Goal: Task Accomplishment & Management: Manage account settings

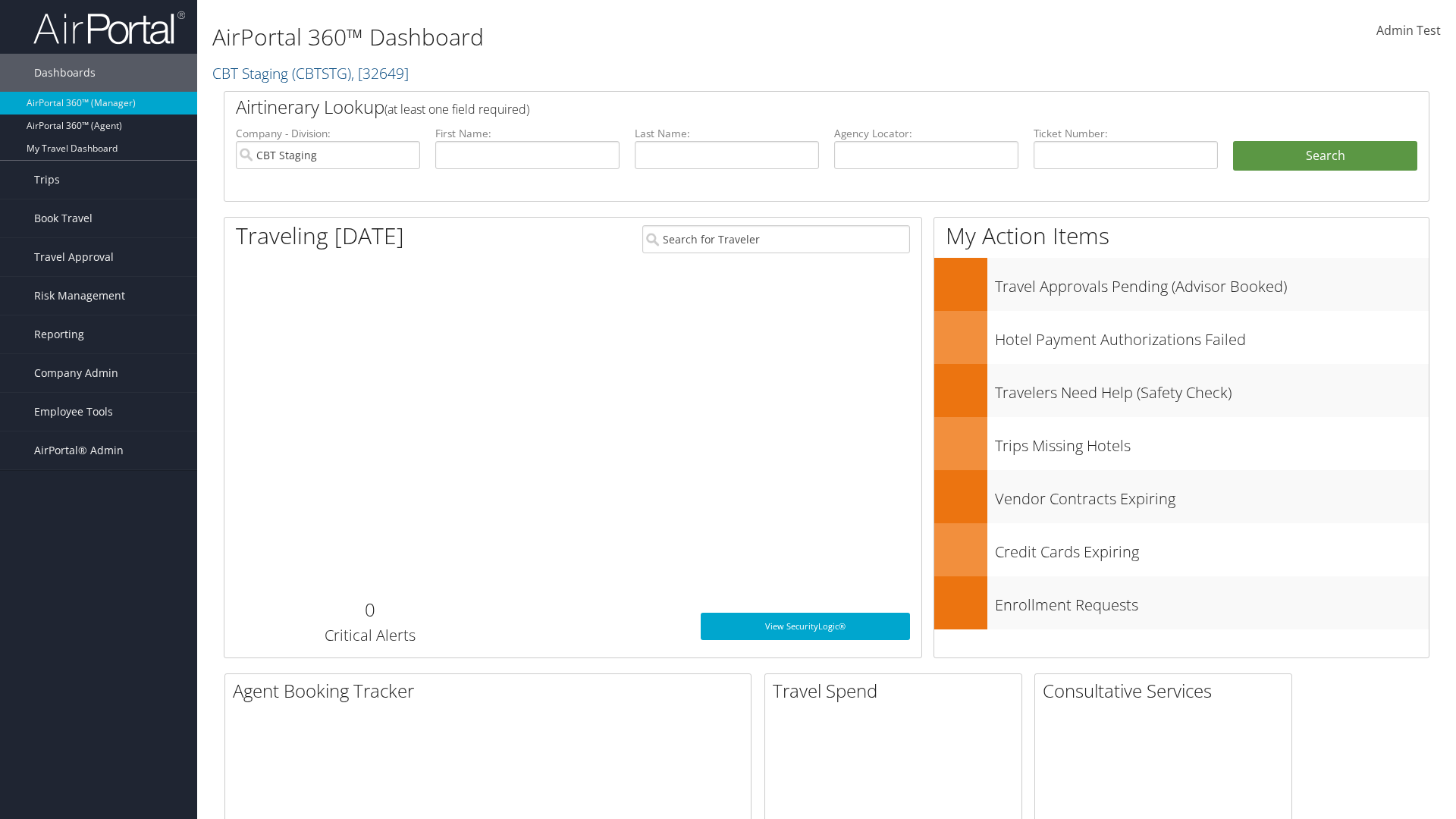
click at [99, 373] on span "Company Admin" at bounding box center [75, 373] width 84 height 38
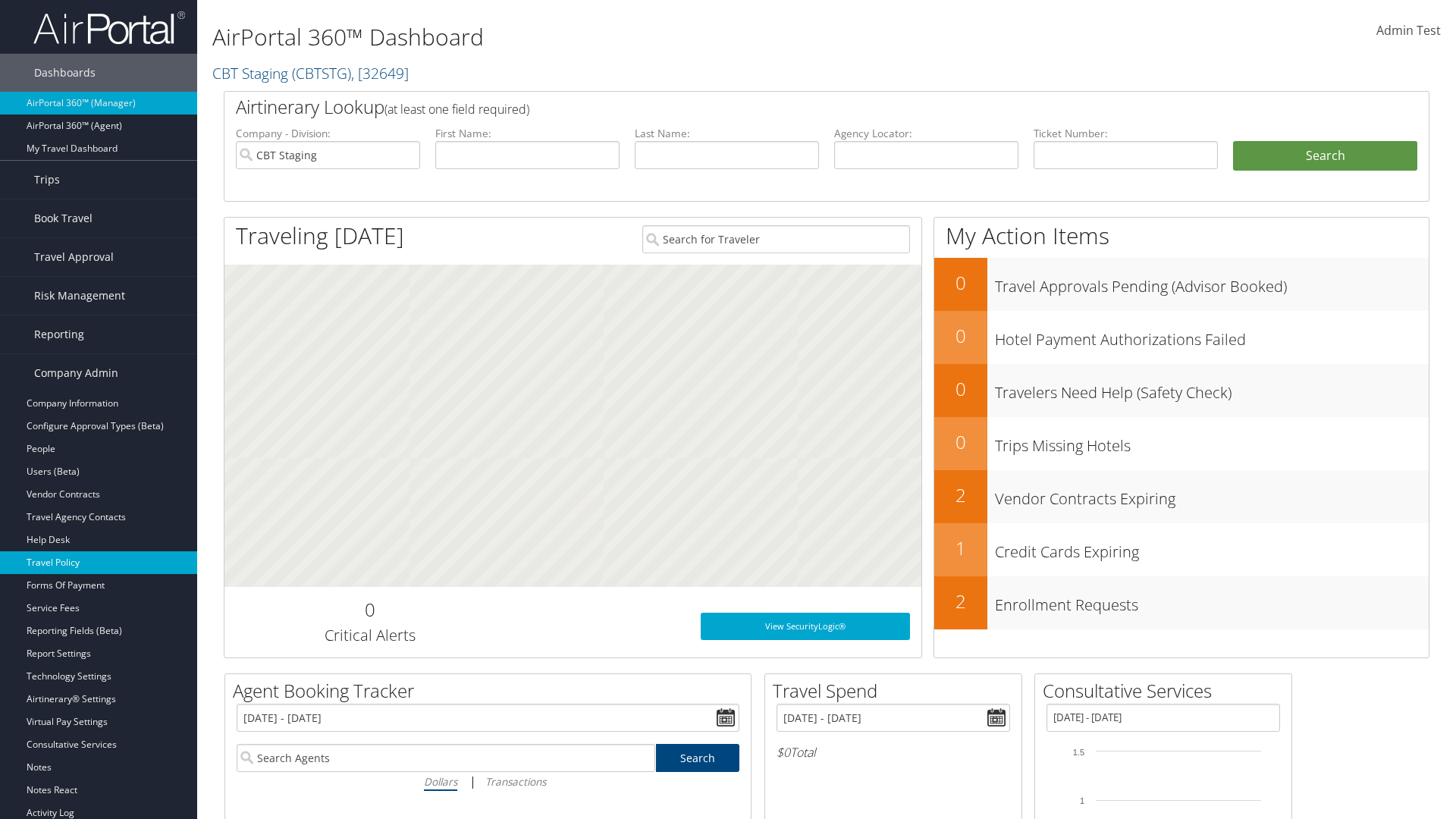
click at [99, 562] on link "Travel Policy" at bounding box center [98, 562] width 197 height 23
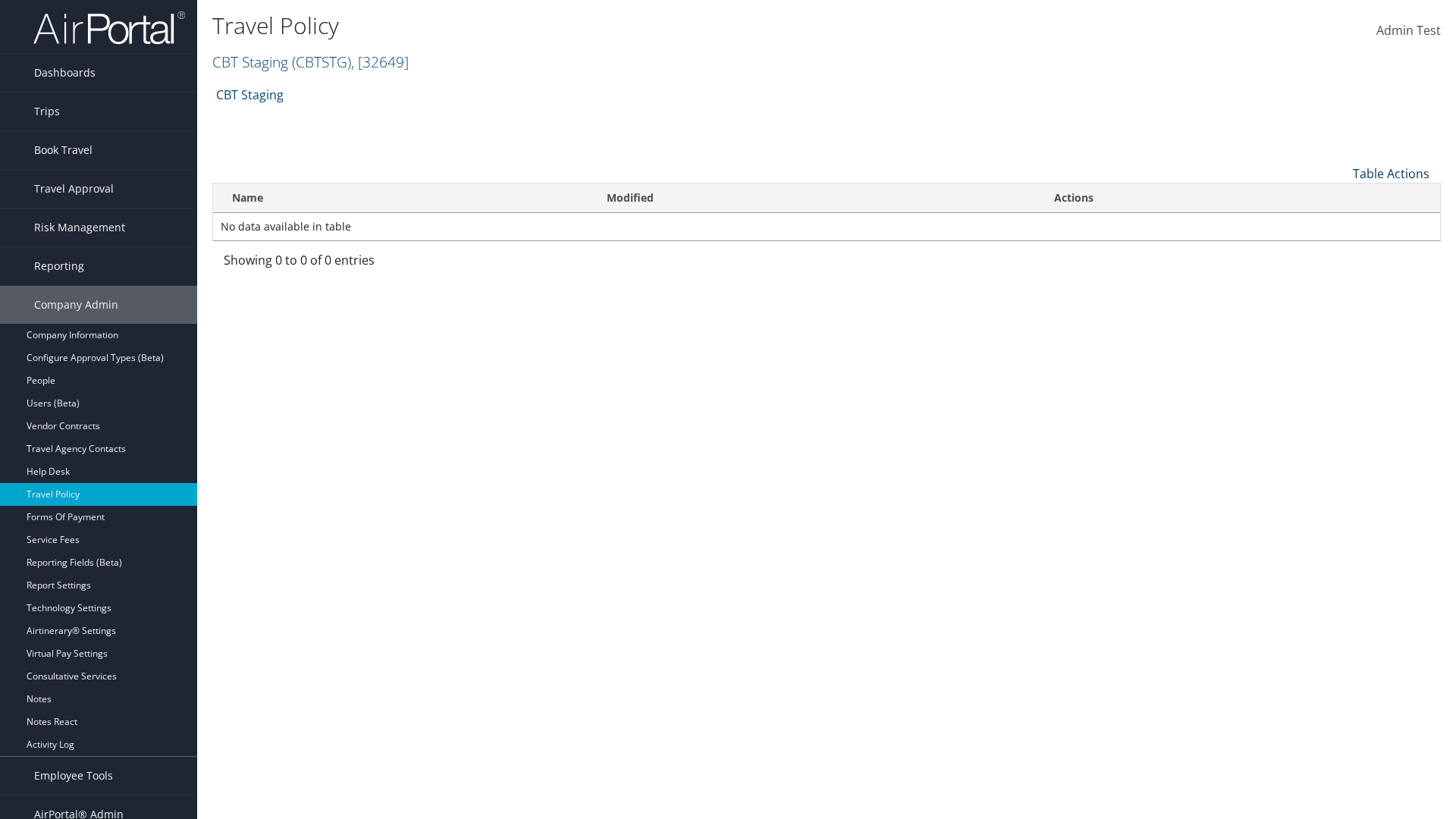
click at [1391, 172] on link "Table Actions" at bounding box center [1391, 173] width 76 height 16
click at [1340, 197] on link "Add New Policy" at bounding box center [1341, 198] width 199 height 26
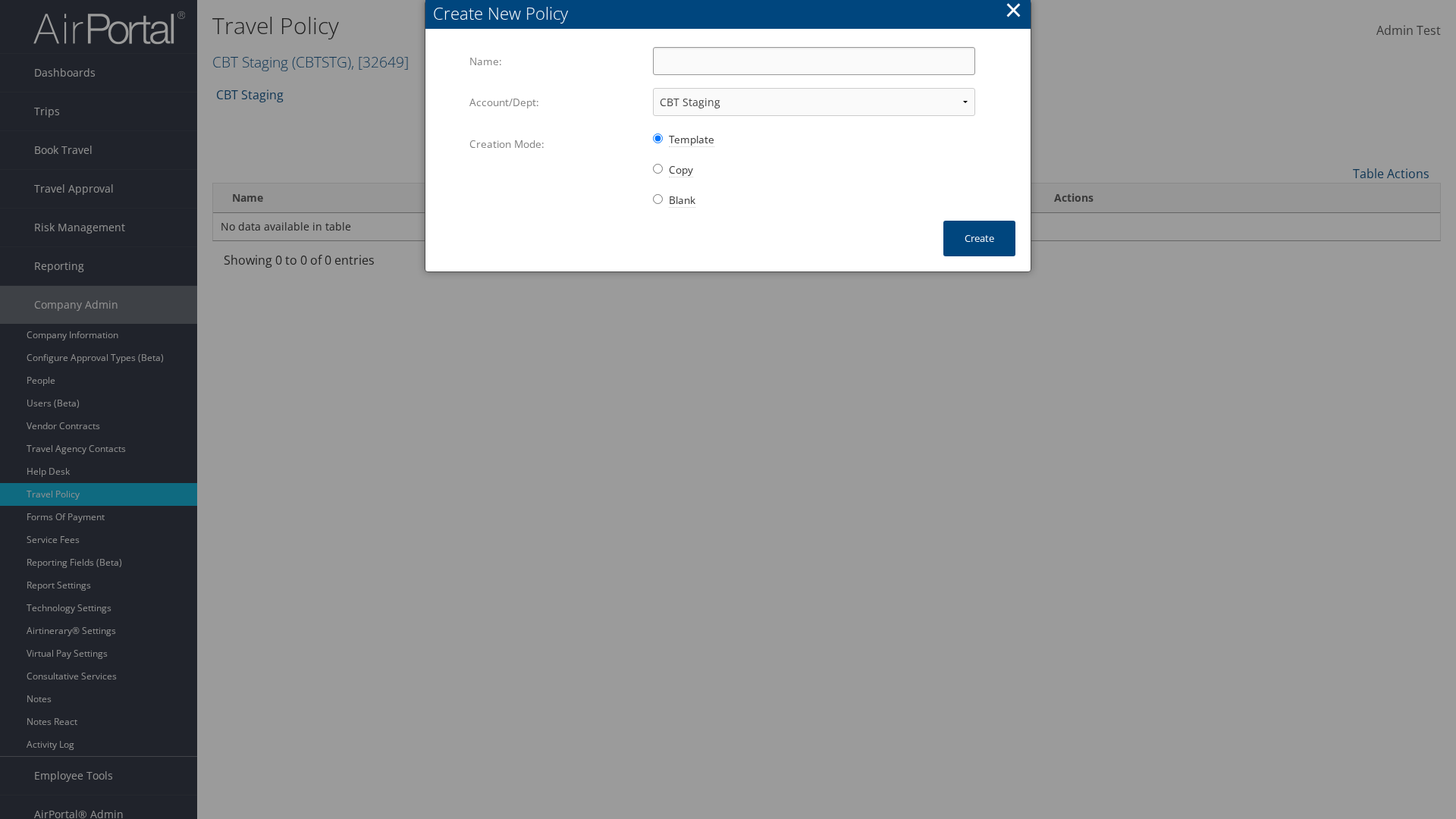
click at [813, 61] on input "Name:" at bounding box center [814, 61] width 323 height 28
type input "Auto Policy for 1479"
click at [979, 238] on button "Create" at bounding box center [979, 238] width 72 height 36
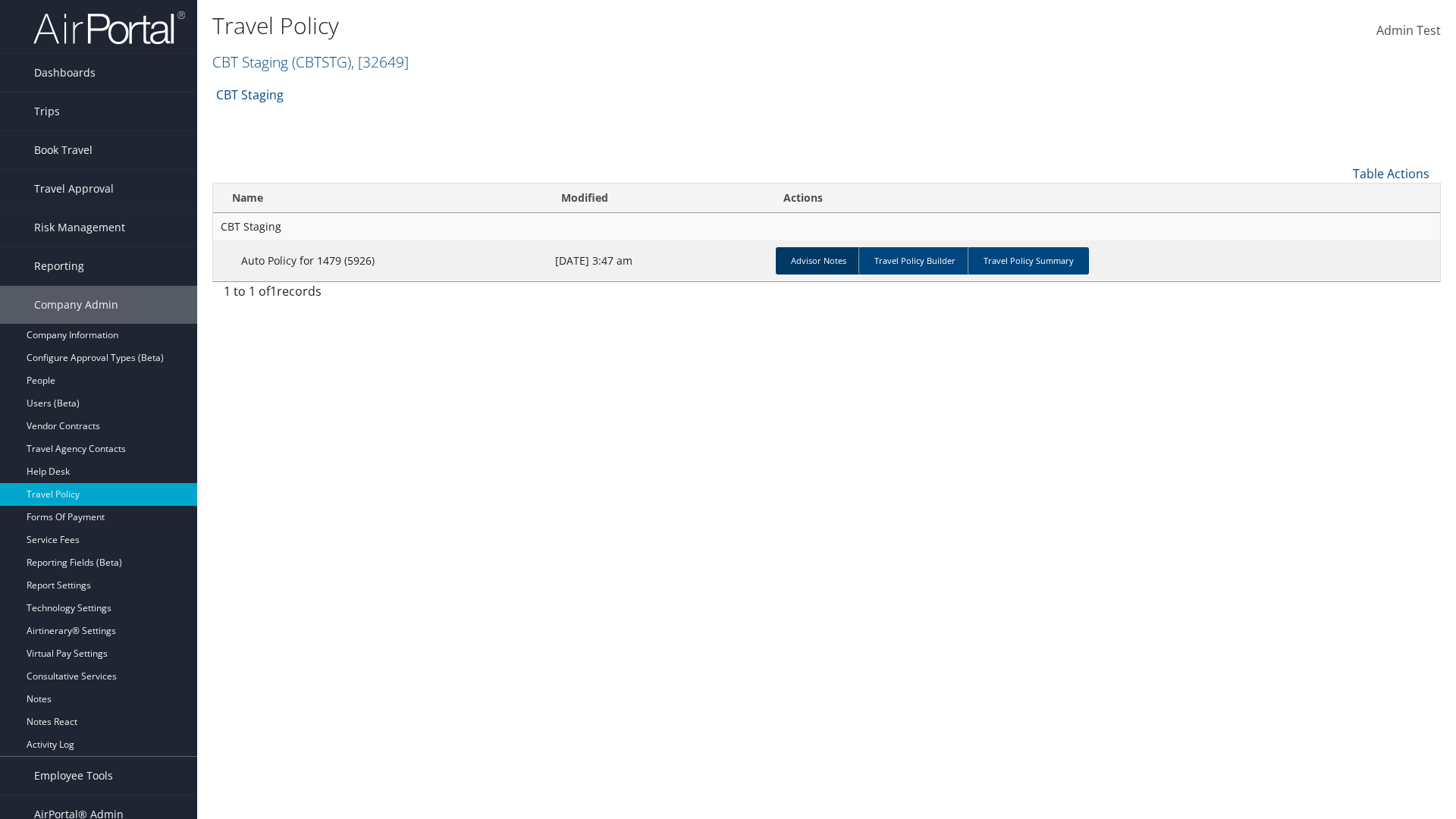
click at [819, 260] on link "Advisor Notes" at bounding box center [819, 260] width 86 height 27
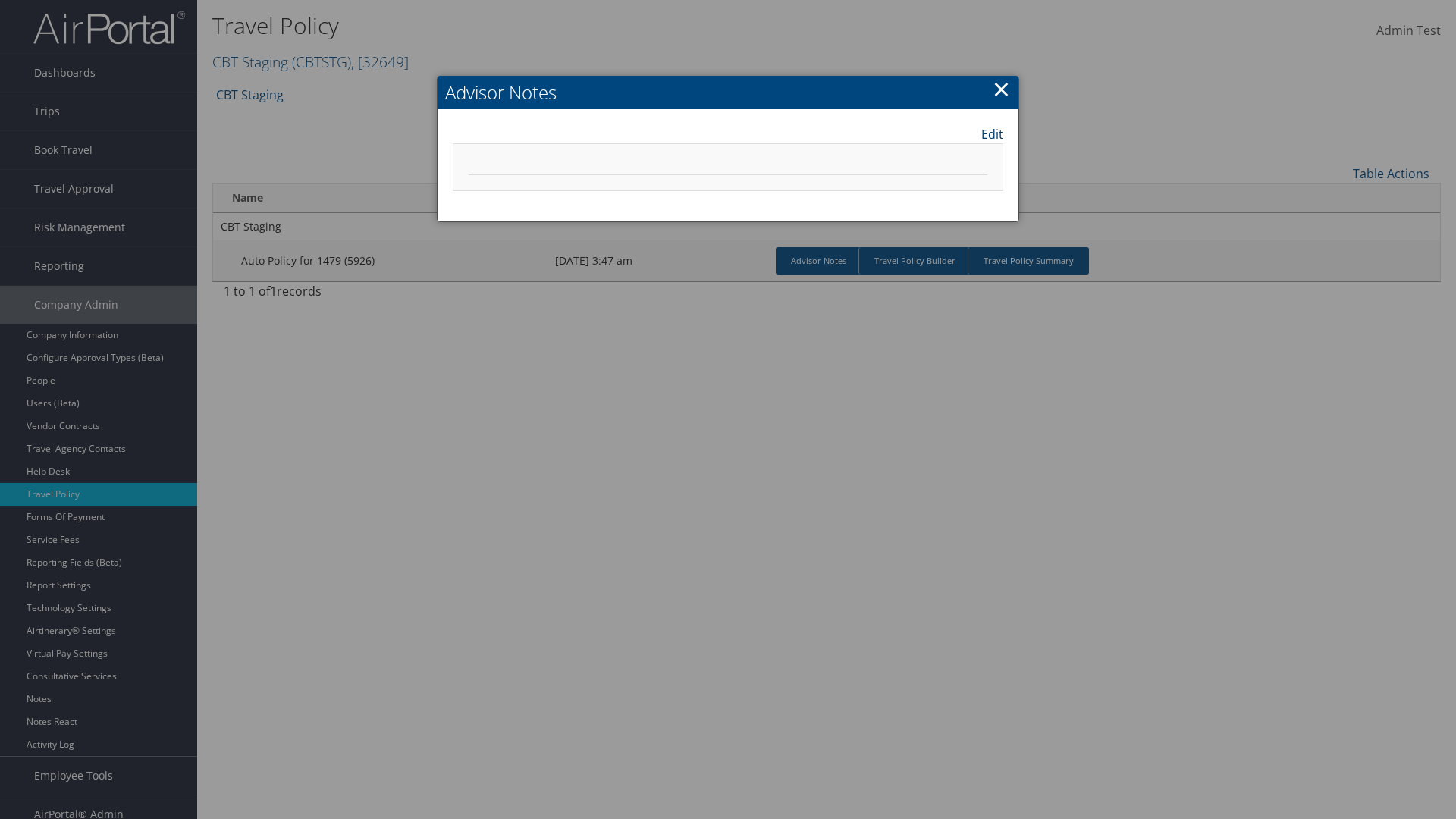
click at [992, 133] on link "Edit" at bounding box center [992, 133] width 22 height 18
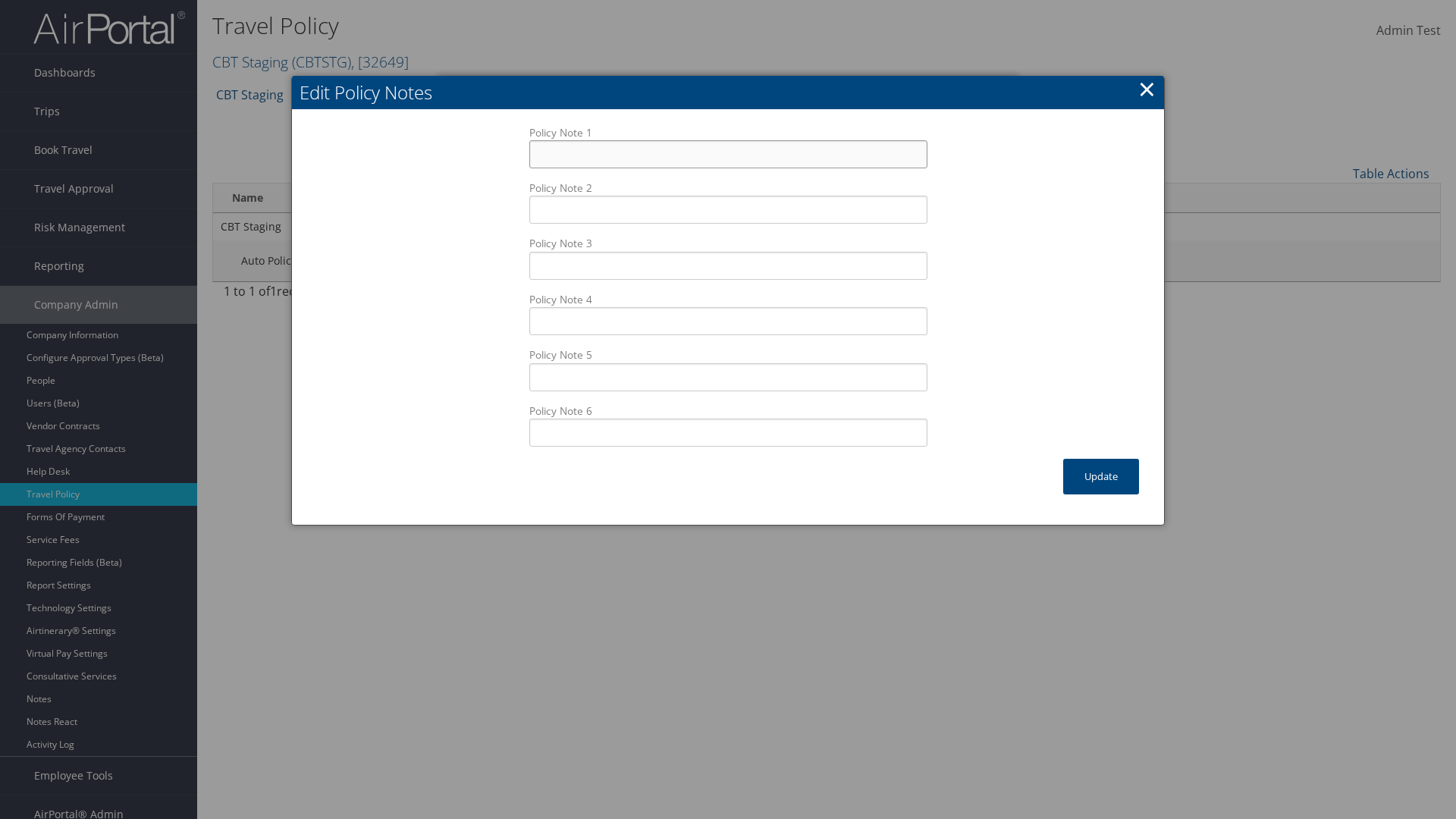
click at [728, 154] on input "Policy Note 1" at bounding box center [728, 154] width 398 height 28
type input "Auto Sample Text"
click at [1101, 476] on button "Update" at bounding box center [1100, 476] width 75 height 36
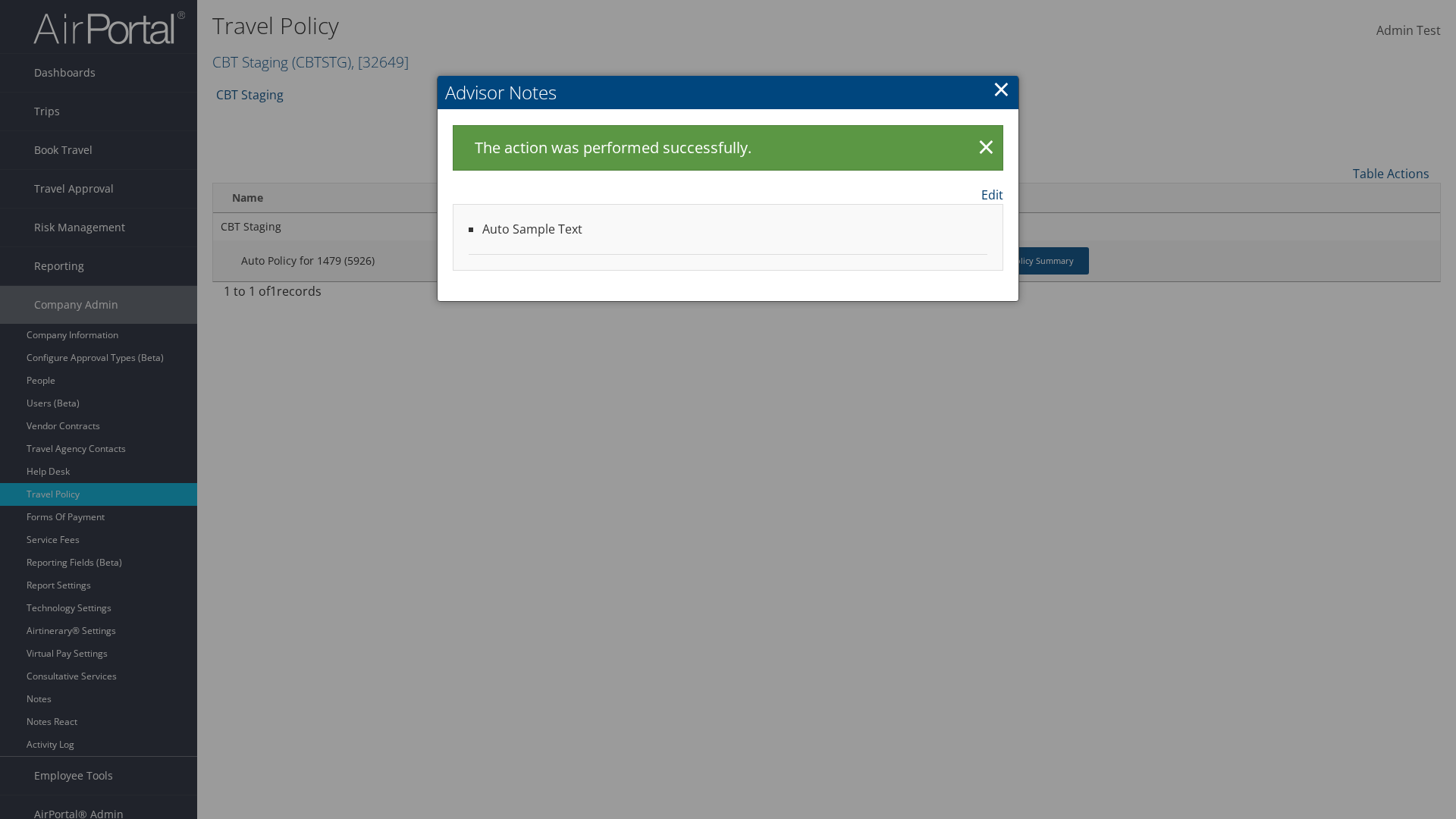
click at [992, 194] on link "Edit" at bounding box center [992, 194] width 22 height 18
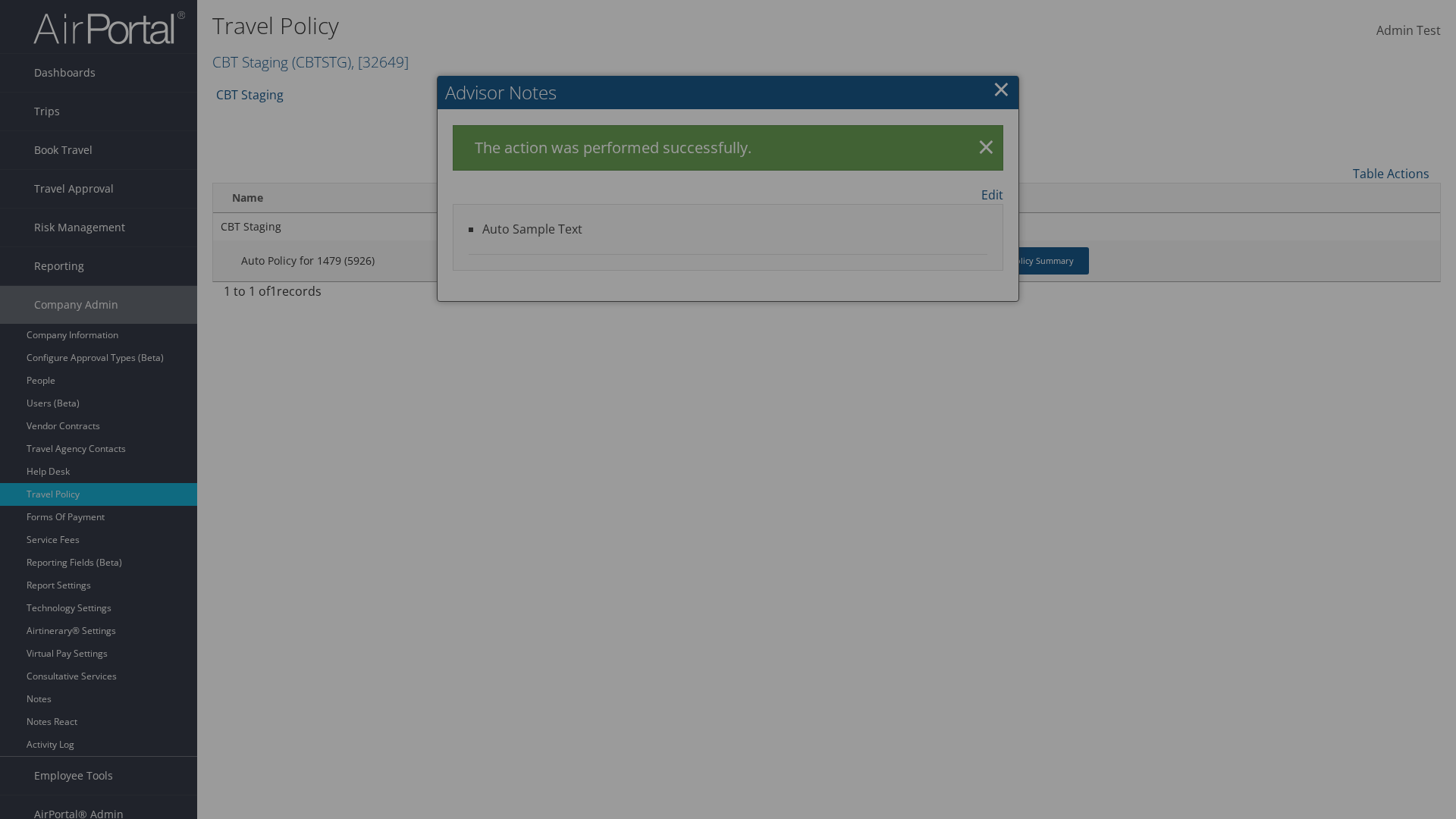
click at [0, 0] on input "Auto Sample Text" at bounding box center [0, 0] width 0 height 0
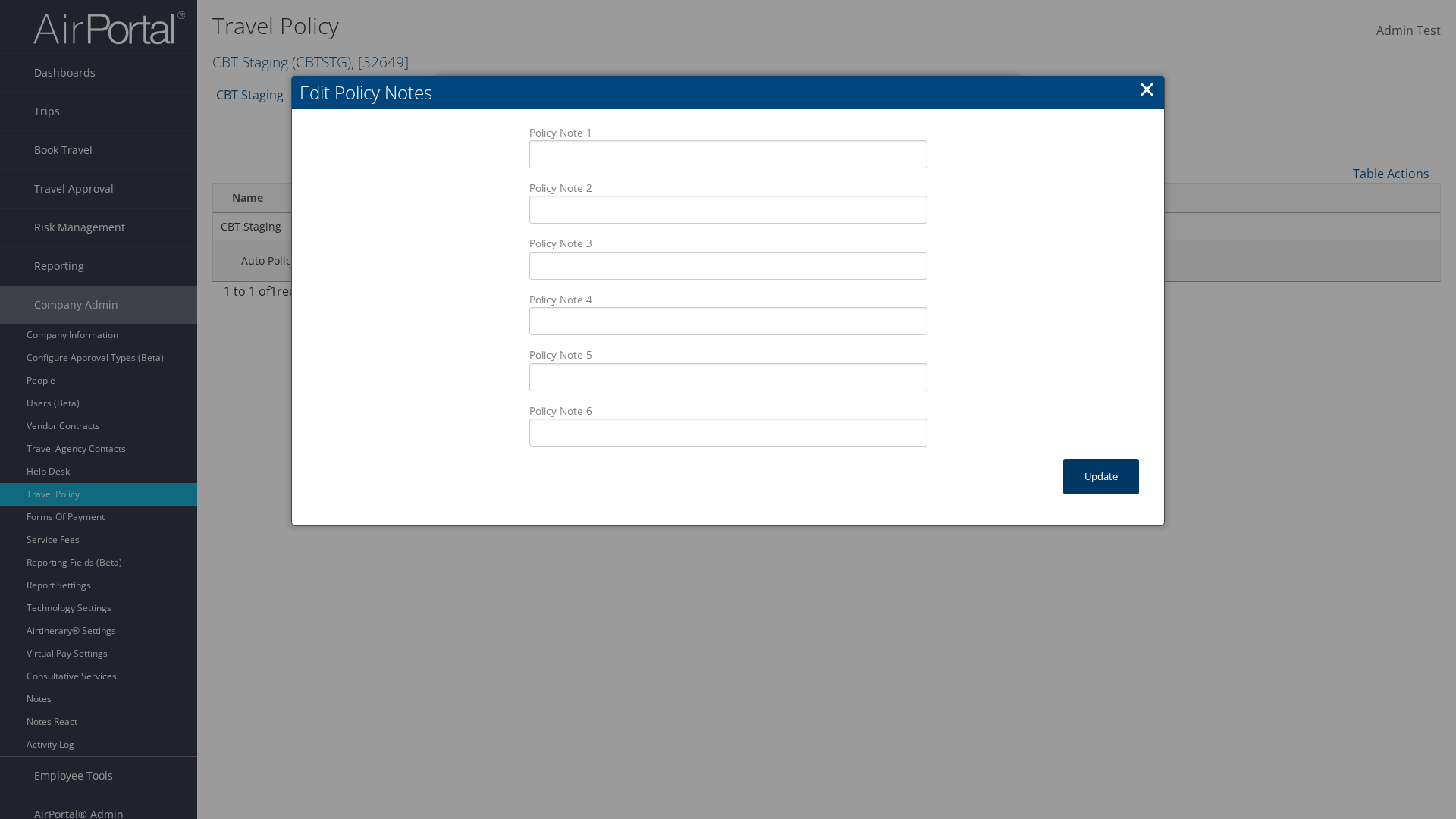
click at [1101, 476] on button "Update" at bounding box center [1100, 476] width 75 height 36
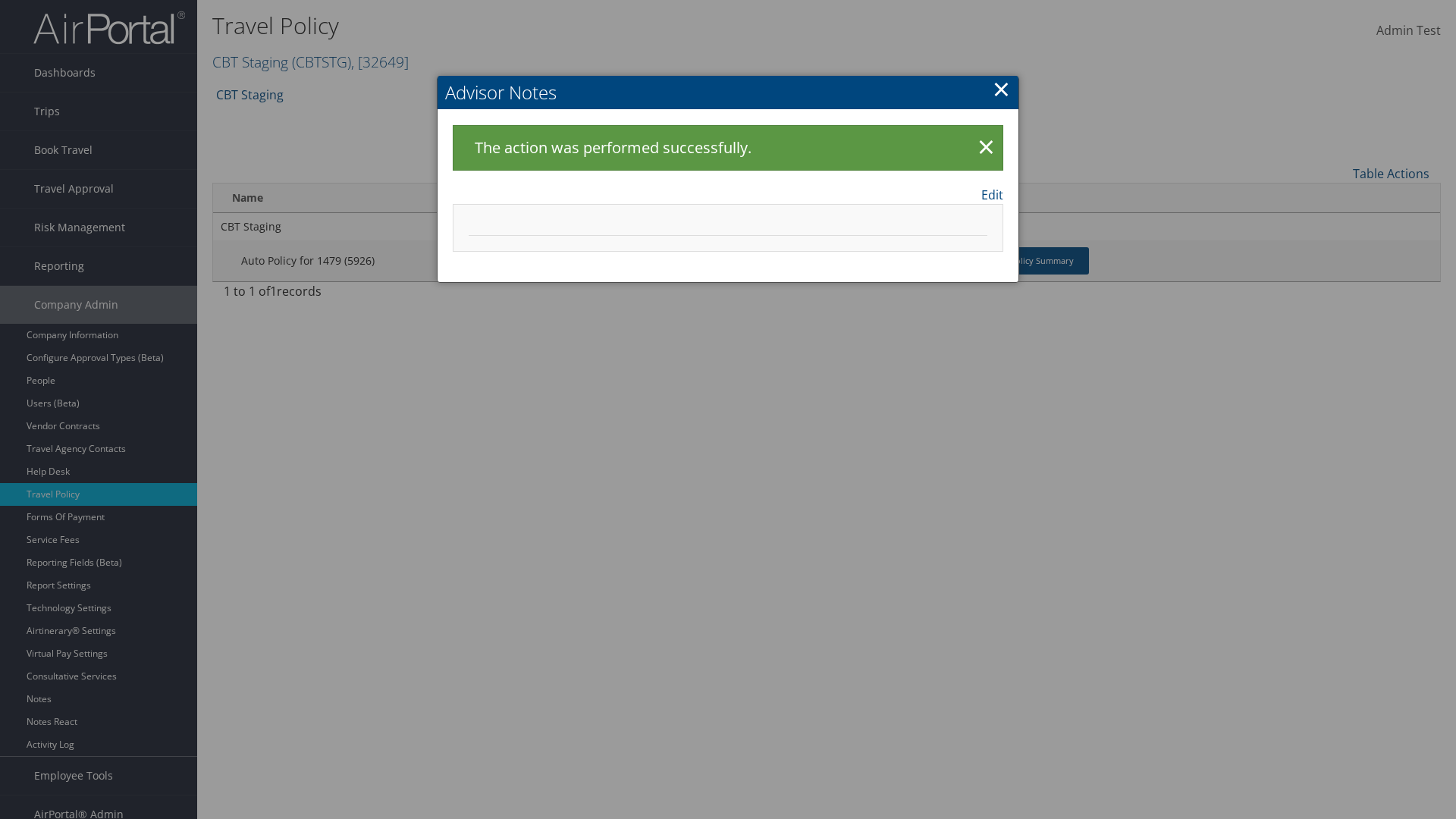
click at [1001, 88] on link "×" at bounding box center [1002, 88] width 17 height 30
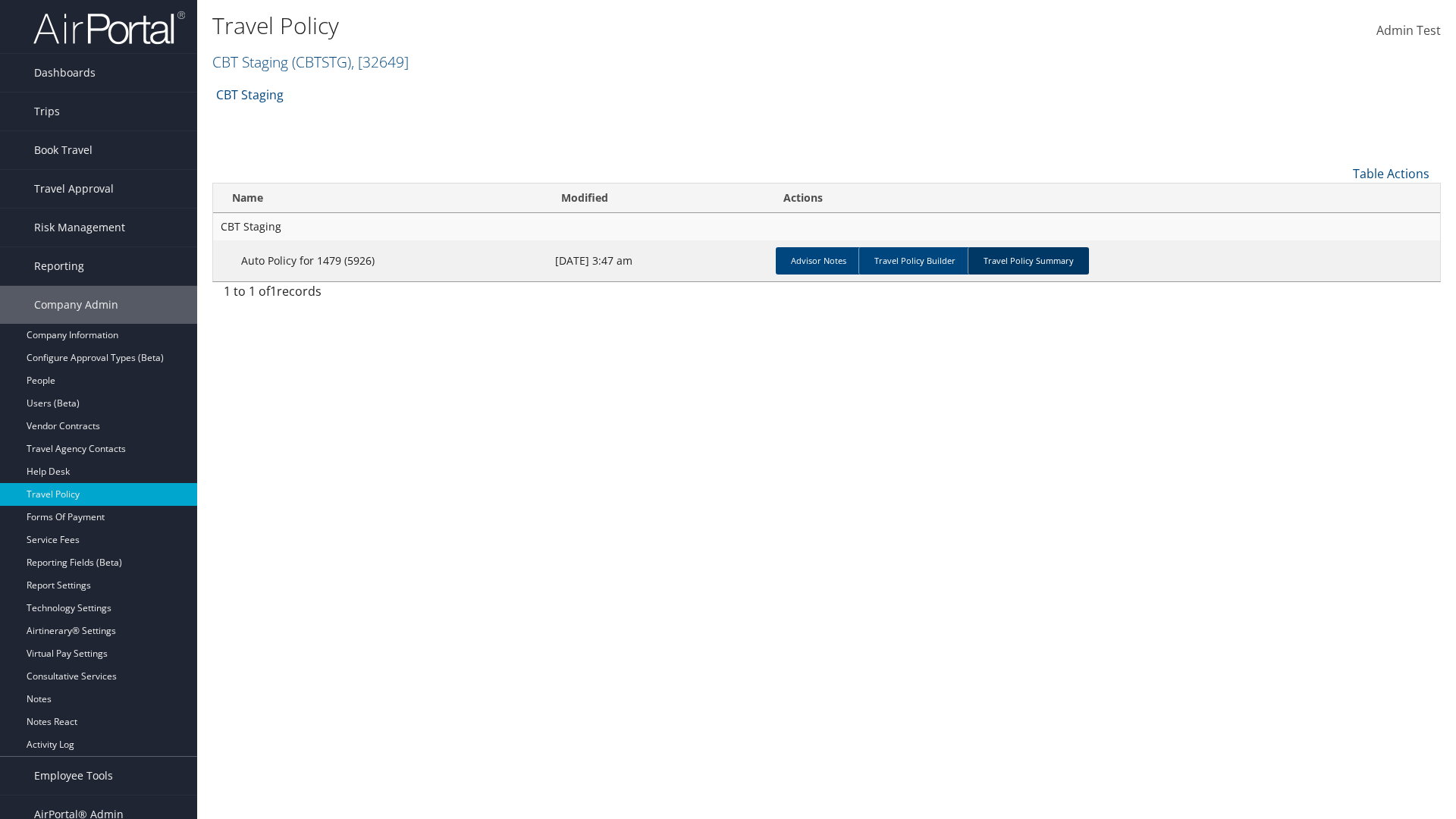
click at [1028, 260] on link "Travel Policy Summary" at bounding box center [1028, 260] width 121 height 27
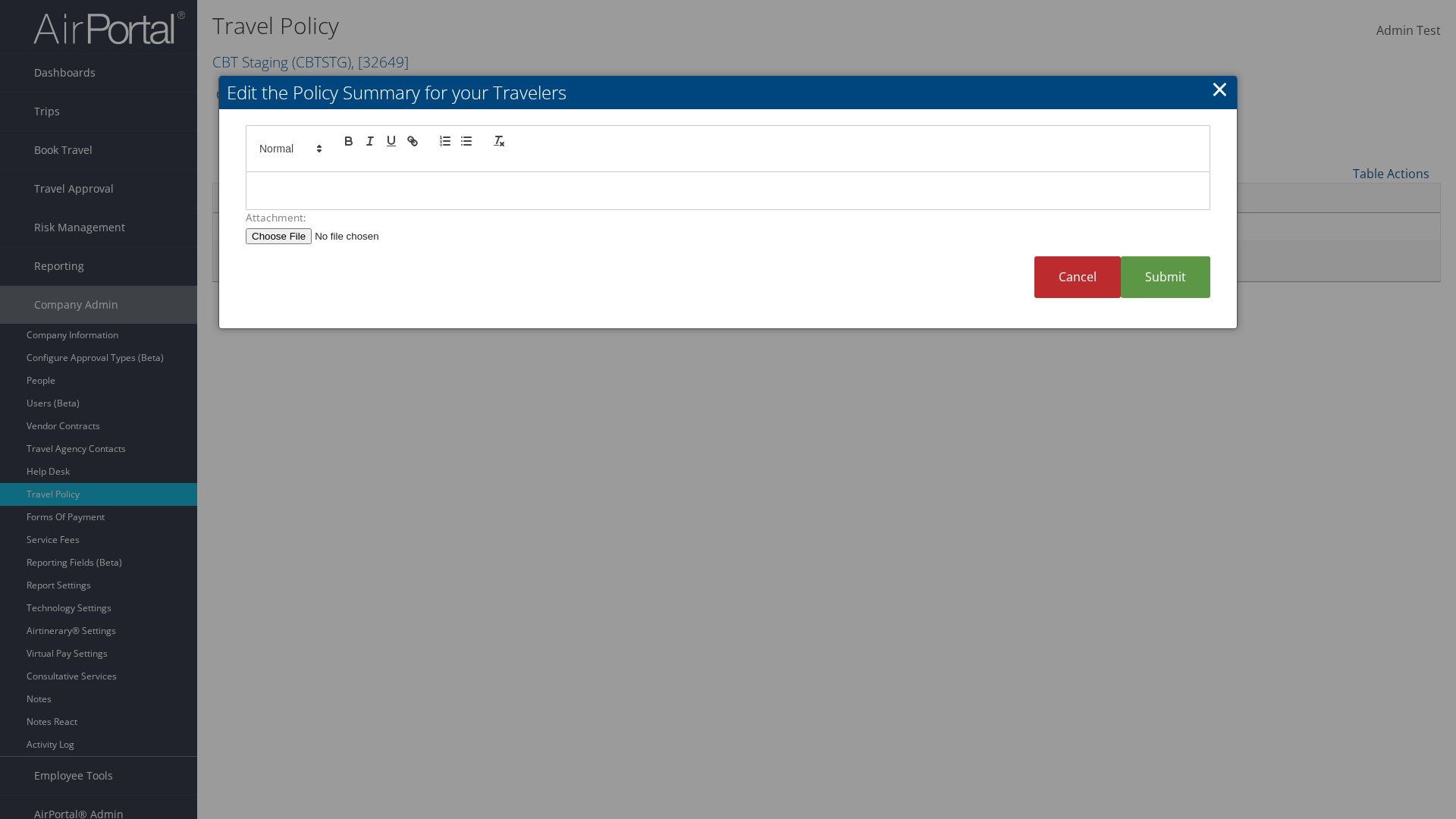
click at [728, 191] on p at bounding box center [728, 191] width 941 height 20
click at [1165, 276] on link "Submit" at bounding box center [1165, 277] width 89 height 42
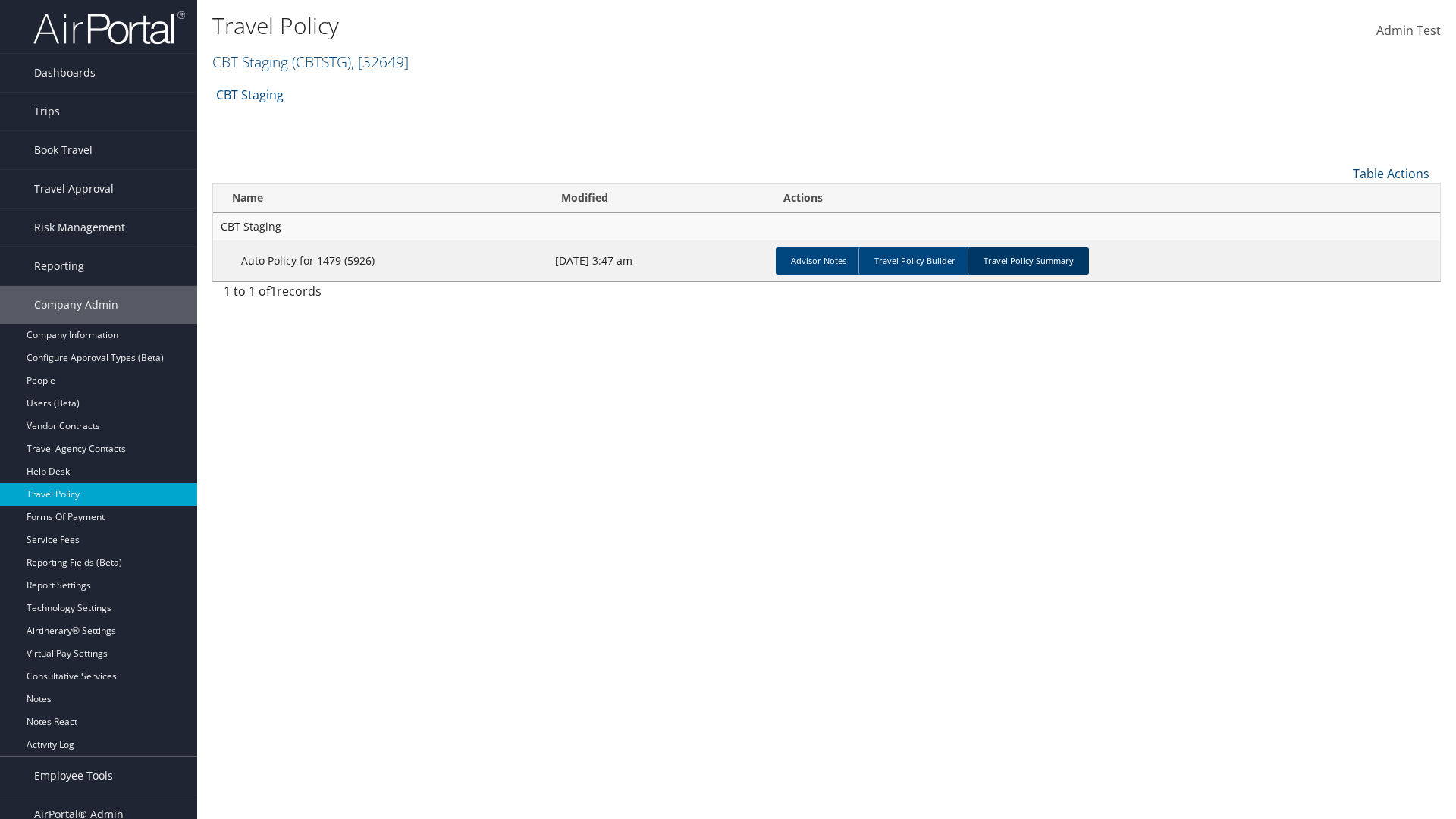
click at [1028, 260] on link "Travel Policy Summary" at bounding box center [1028, 260] width 121 height 27
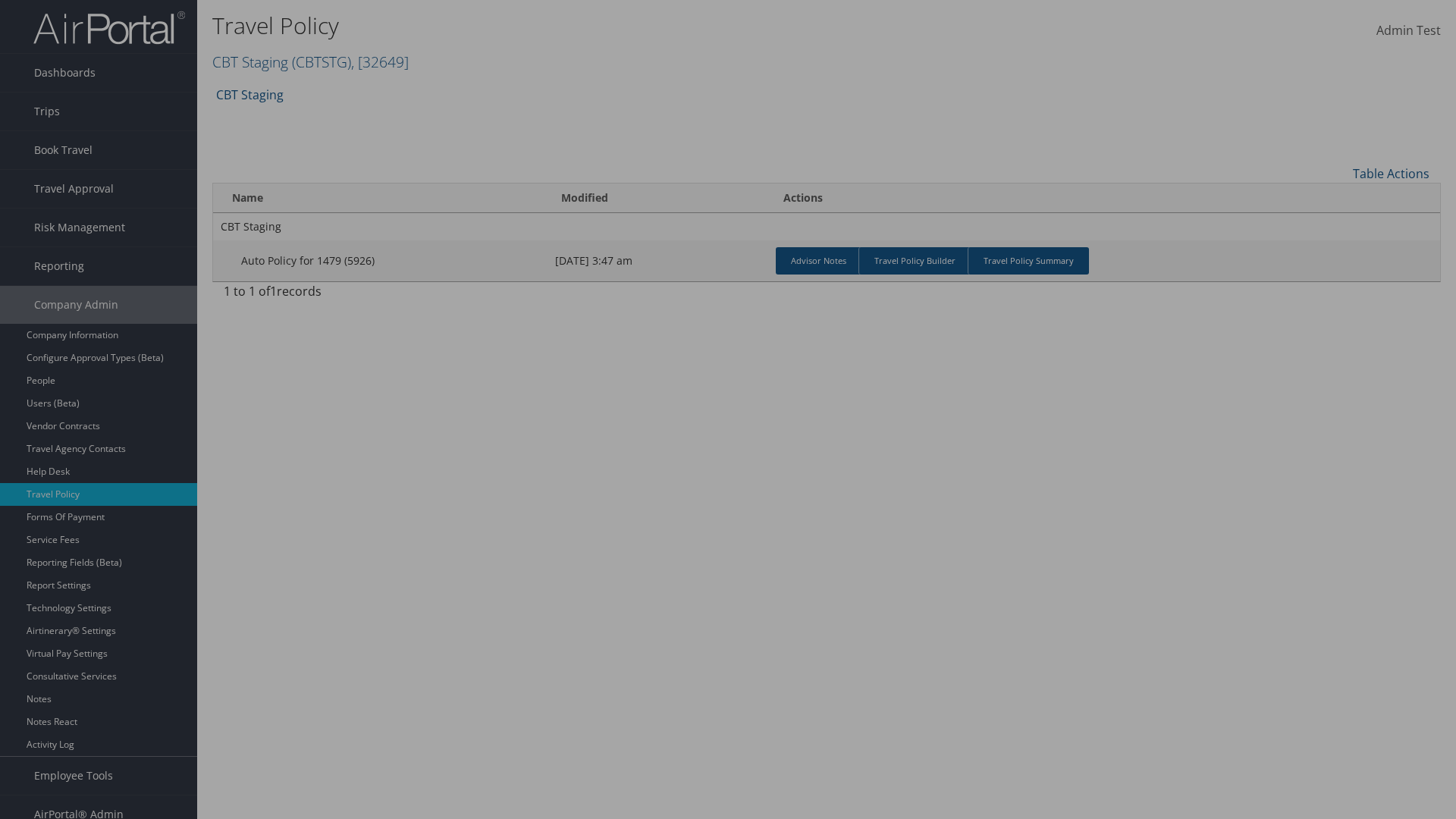
click at [0, 0] on p "Auto Sample Text fror Travel Policy Summarty" at bounding box center [0, 0] width 0 height 0
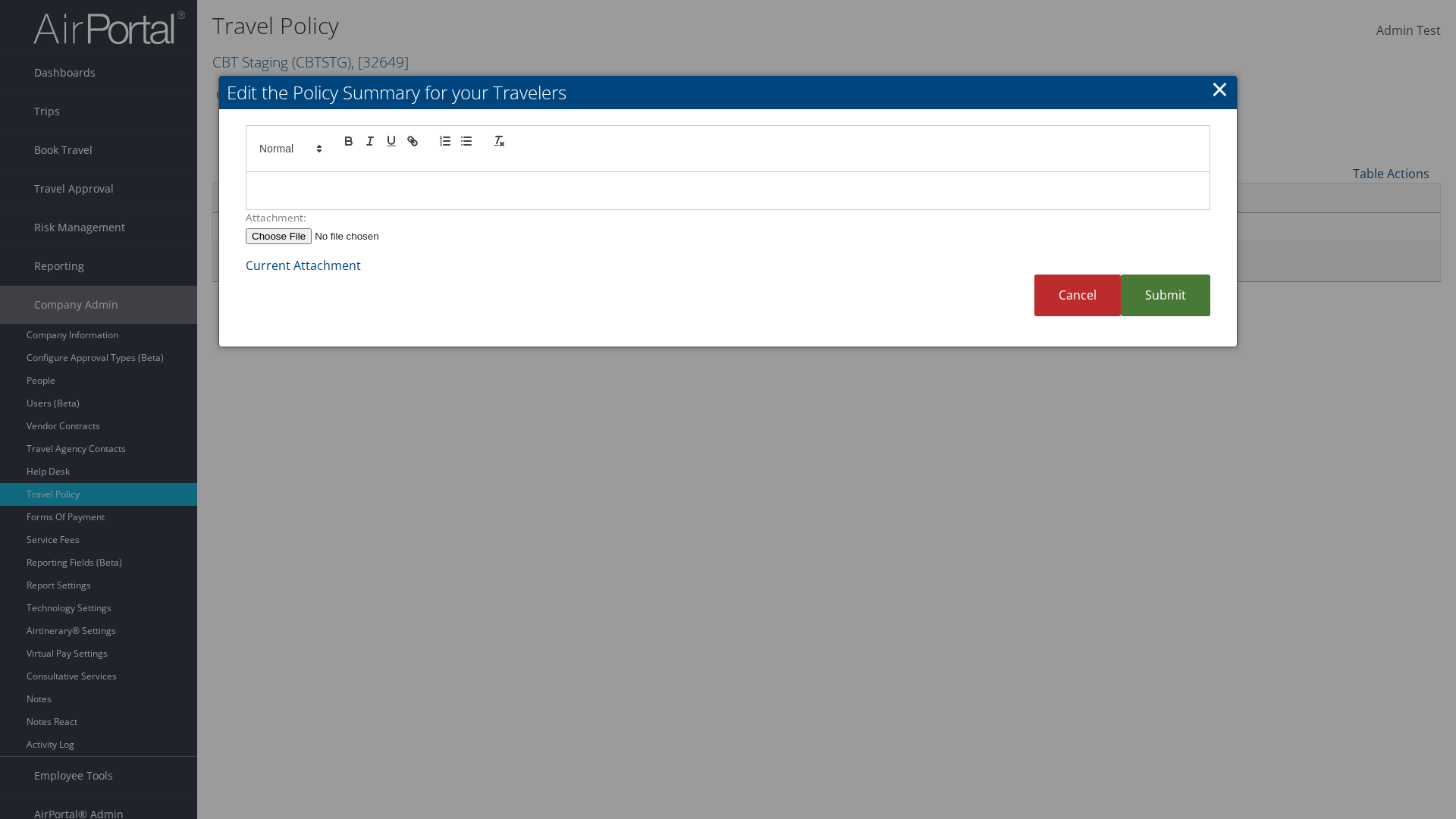
click at [1165, 295] on link "Submit" at bounding box center [1165, 296] width 89 height 42
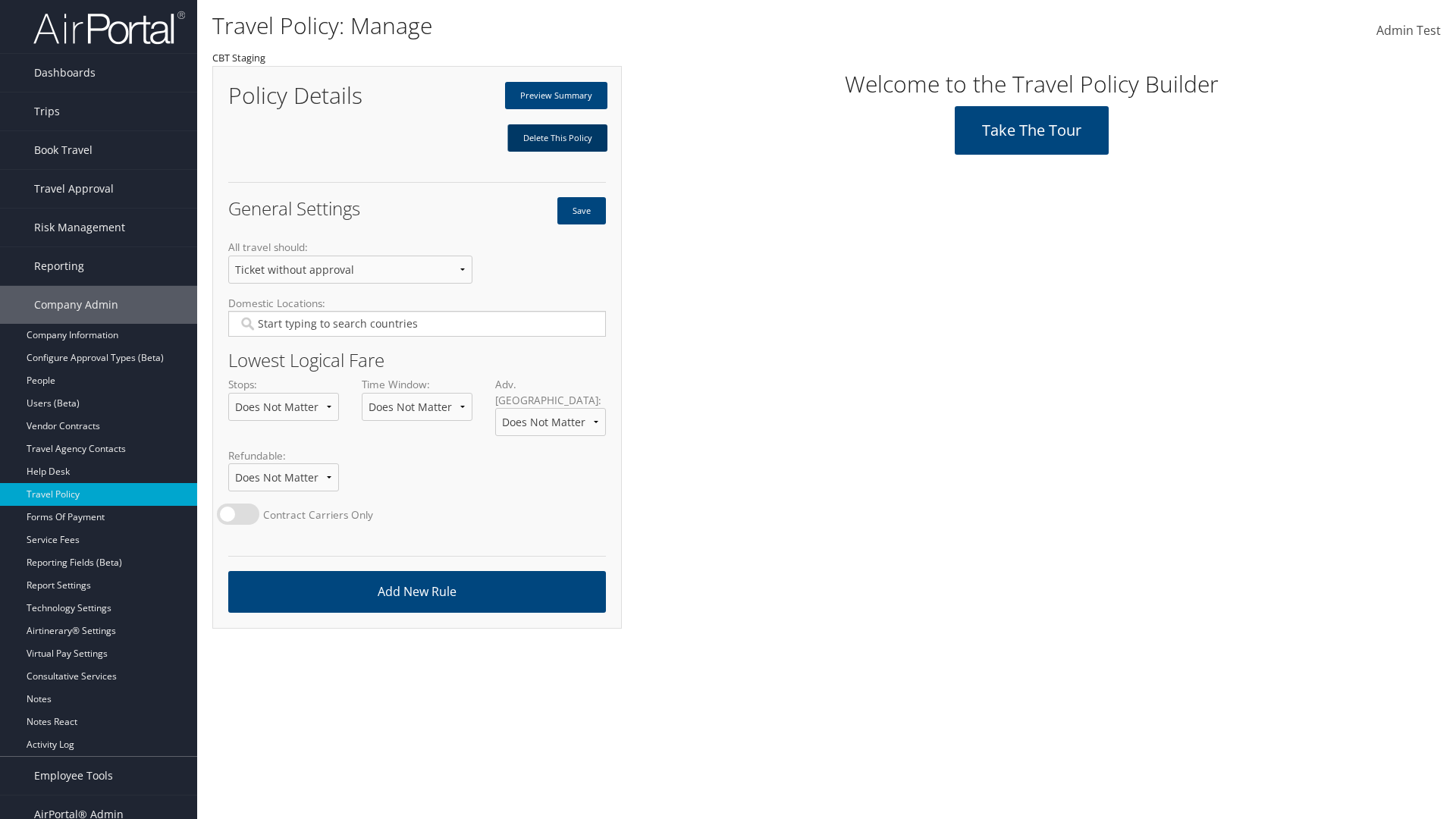
click at [557, 138] on link "Delete This Policy" at bounding box center [557, 137] width 100 height 27
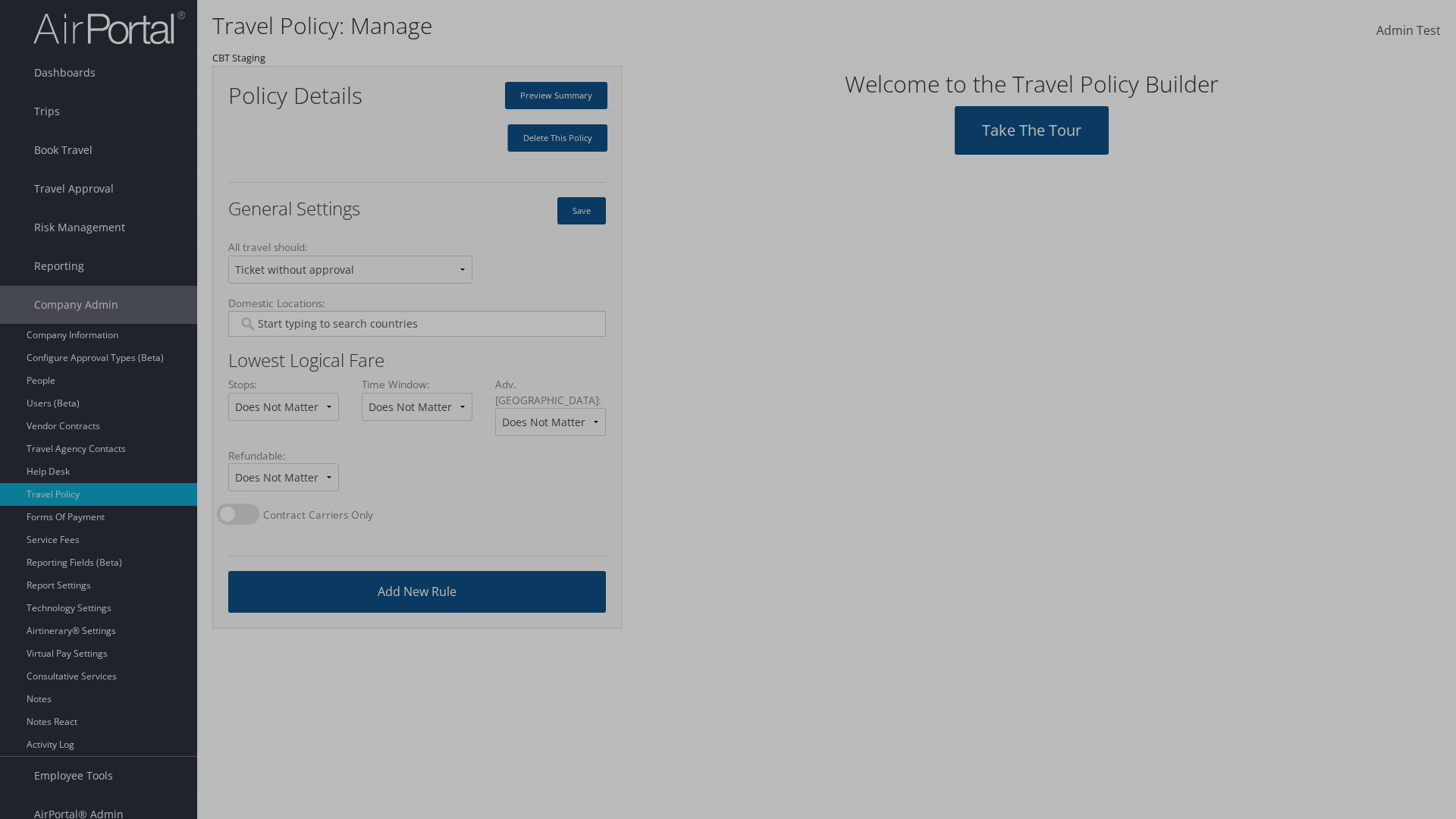
click at [728, 189] on input "Type YES to continue:" at bounding box center [728, 189] width 435 height 28
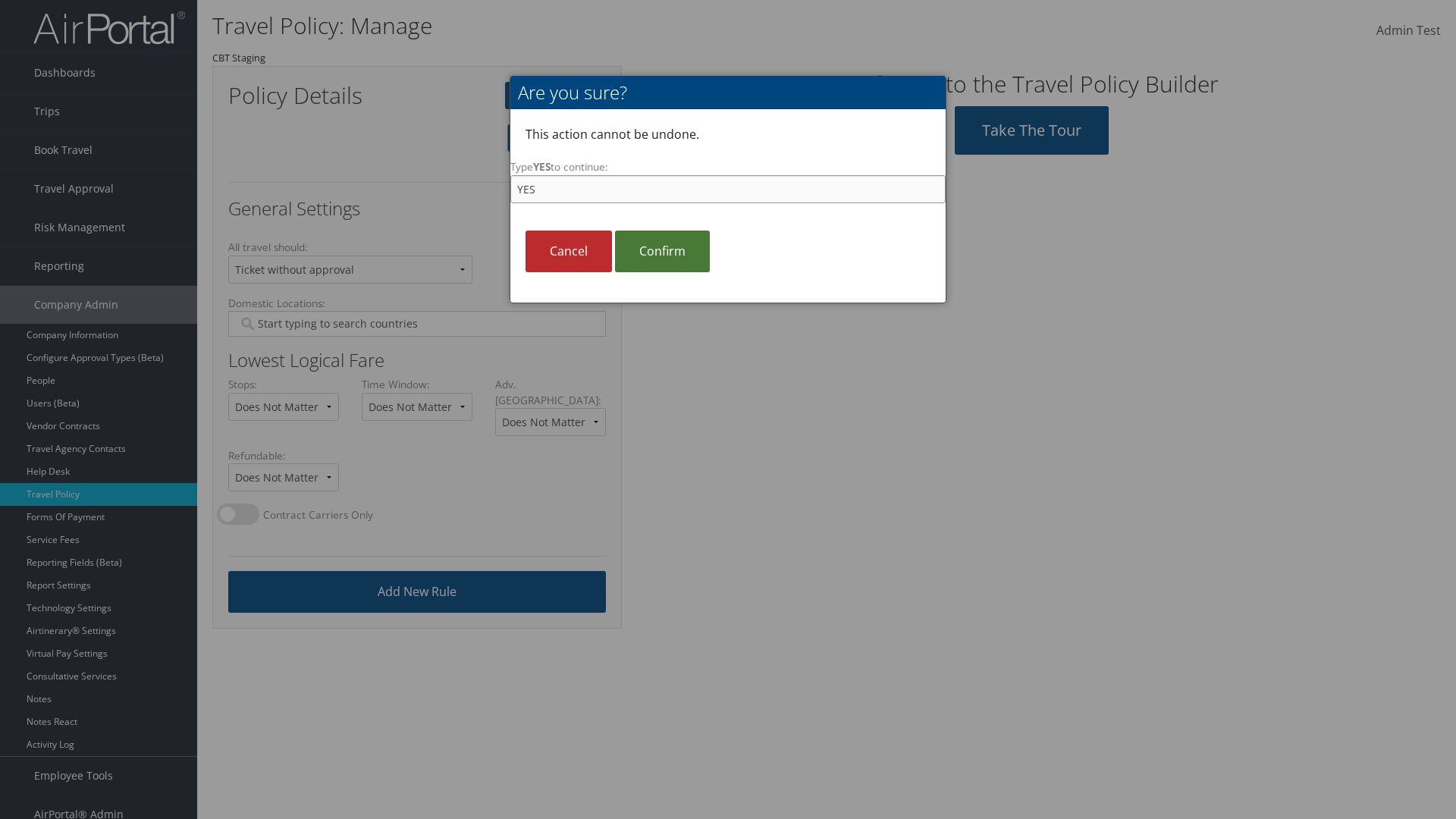
type input "YES"
click at [663, 250] on link "Confirm" at bounding box center [662, 251] width 95 height 42
